Goal: Task Accomplishment & Management: Manage account settings

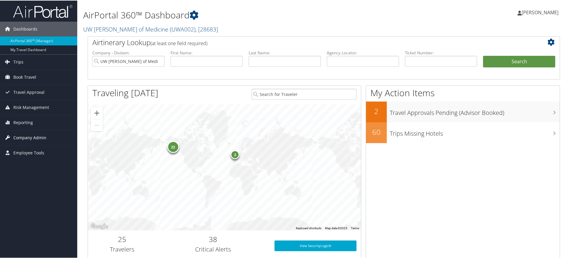
click at [26, 139] on span "Company Admin" at bounding box center [29, 137] width 33 height 15
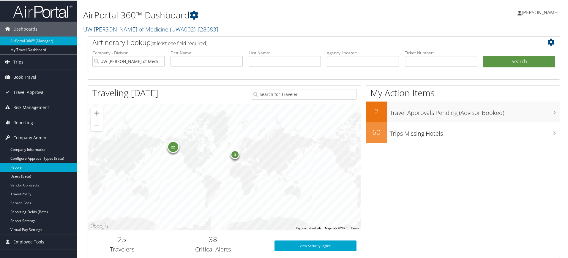
click at [24, 168] on link "People" at bounding box center [38, 166] width 77 height 9
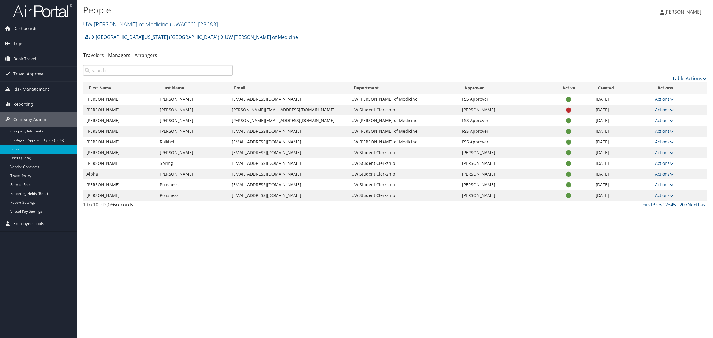
click at [169, 72] on input "search" at bounding box center [157, 70] width 149 height 11
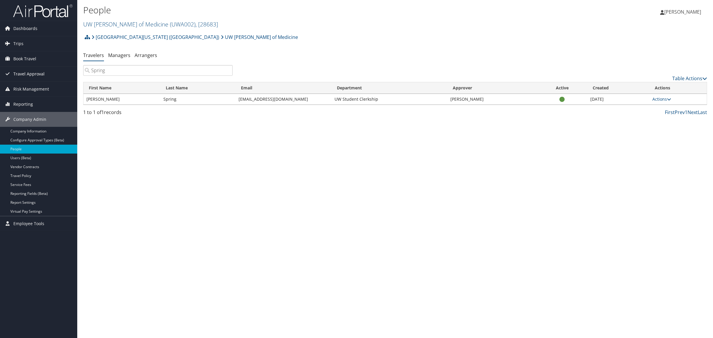
type input "Spring"
